Goal: Understand process/instructions

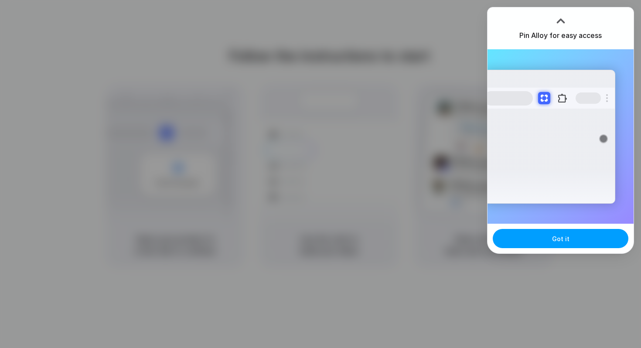
click at [577, 240] on button "Got it" at bounding box center [560, 238] width 136 height 19
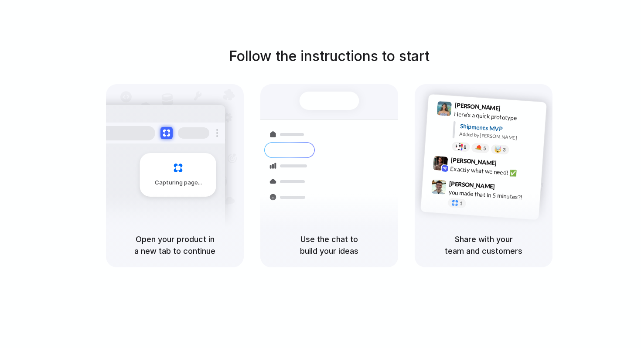
click at [605, 55] on div "Follow the instructions to start Capturing page Open your product in a new tab …" at bounding box center [329, 156] width 641 height 221
click at [201, 54] on div "Follow the instructions to start Capturing page Open your product in a new tab …" at bounding box center [329, 156] width 641 height 221
